Goal: Find contact information: Obtain details needed to contact an individual or organization

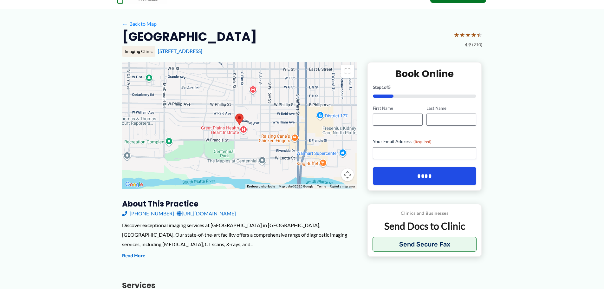
scroll to position [30, 0]
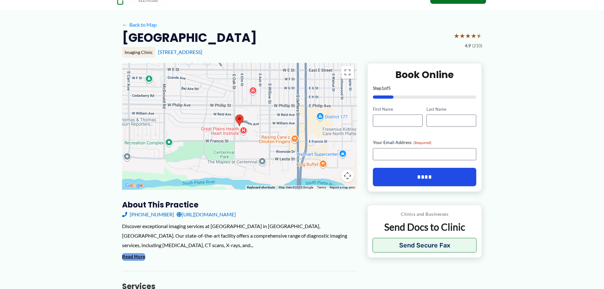
click at [137, 257] on button "Read More" at bounding box center [133, 257] width 23 height 8
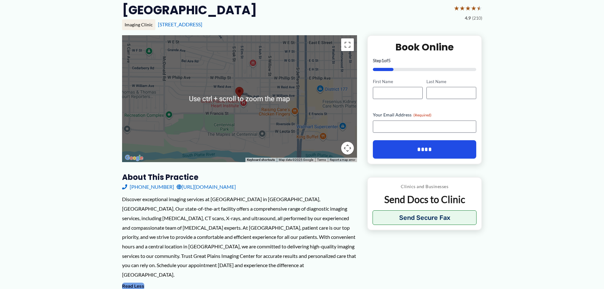
scroll to position [63, 0]
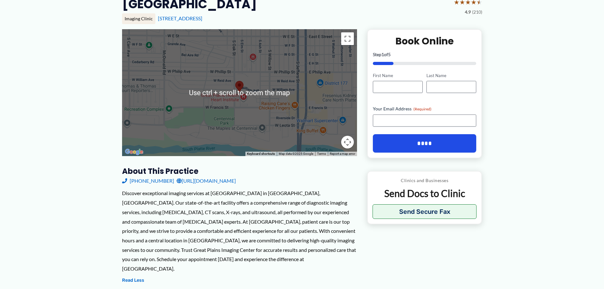
click at [254, 99] on div at bounding box center [239, 92] width 235 height 127
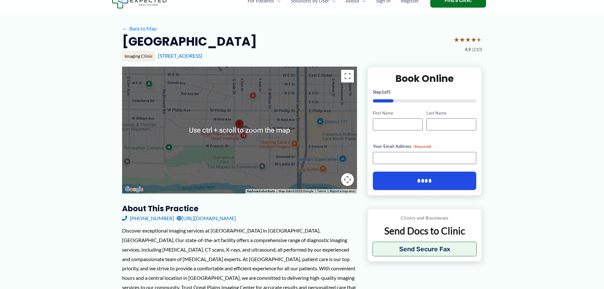
scroll to position [0, 0]
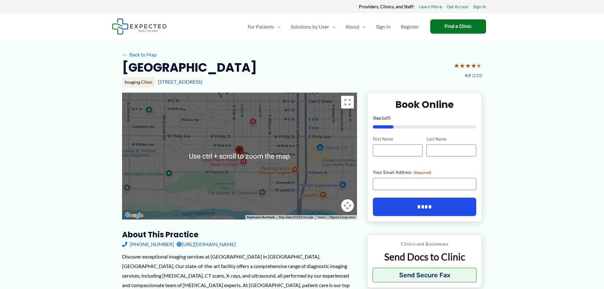
click at [300, 129] on div at bounding box center [239, 156] width 235 height 127
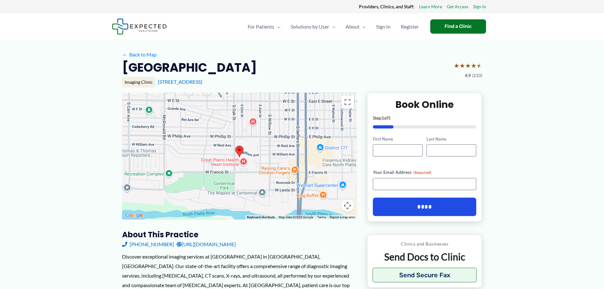
drag, startPoint x: 288, startPoint y: 134, endPoint x: 282, endPoint y: 182, distance: 47.9
click at [282, 185] on div at bounding box center [239, 156] width 235 height 127
click at [235, 146] on area at bounding box center [235, 146] width 0 height 0
click at [266, 161] on div at bounding box center [239, 156] width 235 height 127
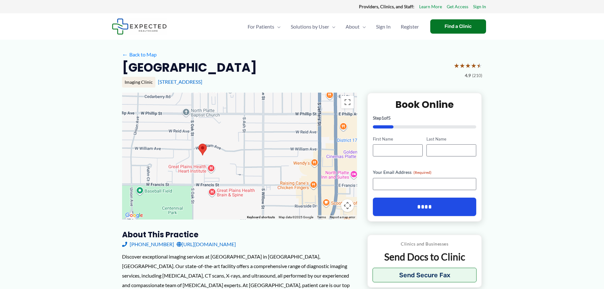
drag, startPoint x: 245, startPoint y: 160, endPoint x: 238, endPoint y: 164, distance: 7.9
click at [238, 164] on div at bounding box center [239, 156] width 235 height 127
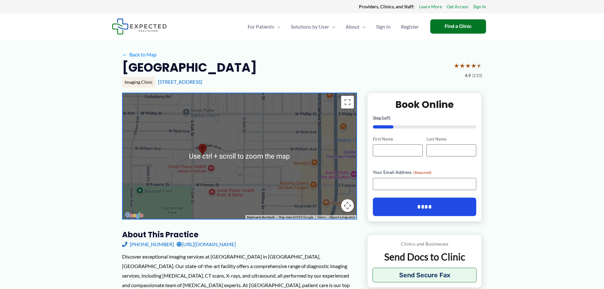
scroll to position [32, 0]
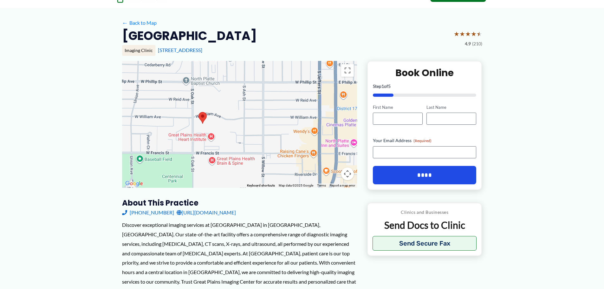
click at [236, 144] on div at bounding box center [239, 124] width 235 height 127
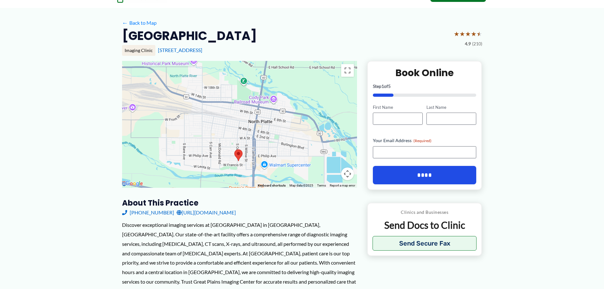
drag, startPoint x: 232, startPoint y: 116, endPoint x: 239, endPoint y: 132, distance: 17.2
click at [239, 132] on div at bounding box center [239, 124] width 235 height 127
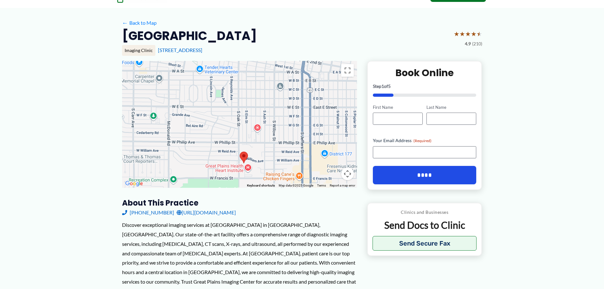
drag, startPoint x: 237, startPoint y: 149, endPoint x: 233, endPoint y: 94, distance: 55.6
click at [233, 94] on div at bounding box center [239, 124] width 235 height 127
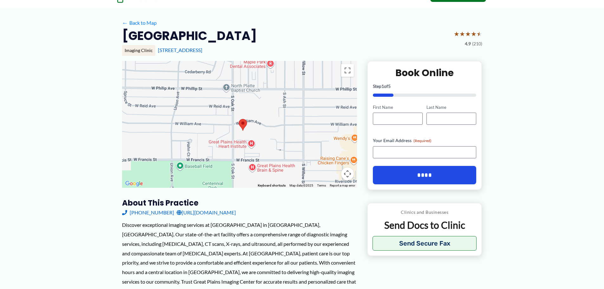
drag, startPoint x: 230, startPoint y: 139, endPoint x: 211, endPoint y: 73, distance: 67.9
click at [211, 73] on div at bounding box center [239, 124] width 235 height 127
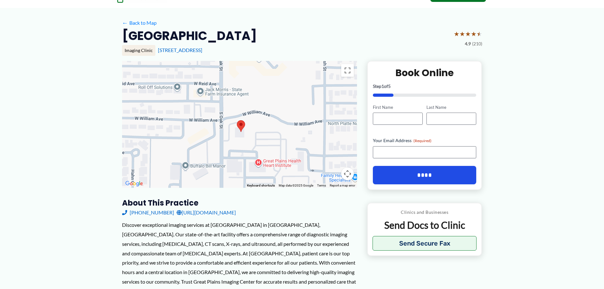
drag, startPoint x: 214, startPoint y: 110, endPoint x: 185, endPoint y: 79, distance: 42.6
click at [185, 79] on div at bounding box center [239, 124] width 235 height 127
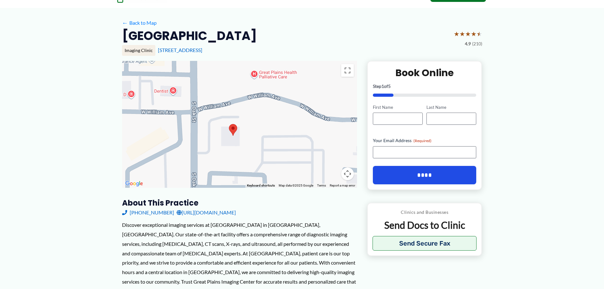
drag, startPoint x: 208, startPoint y: 115, endPoint x: 153, endPoint y: 86, distance: 62.8
click at [153, 86] on div at bounding box center [239, 124] width 235 height 127
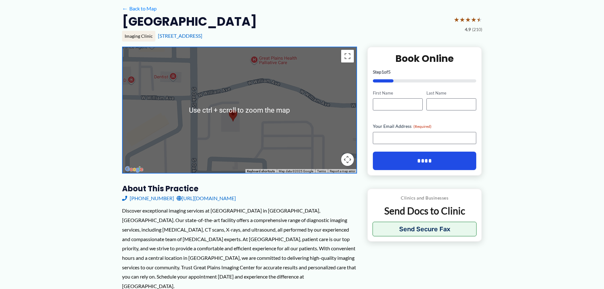
scroll to position [0, 0]
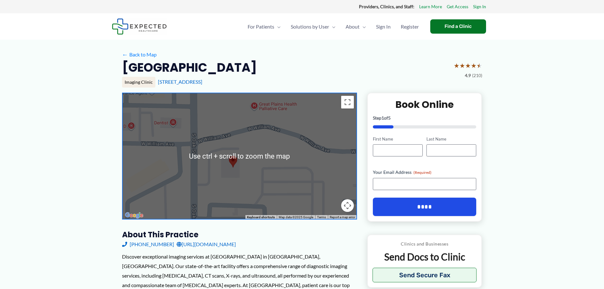
click at [321, 57] on div "← Back to Map" at bounding box center [302, 55] width 360 height 10
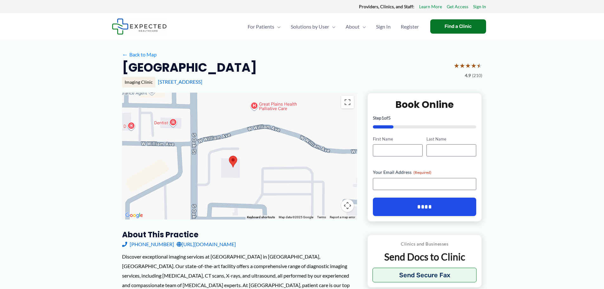
click at [209, 244] on link "[URL][DOMAIN_NAME]" at bounding box center [206, 244] width 59 height 10
